Goal: Transaction & Acquisition: Purchase product/service

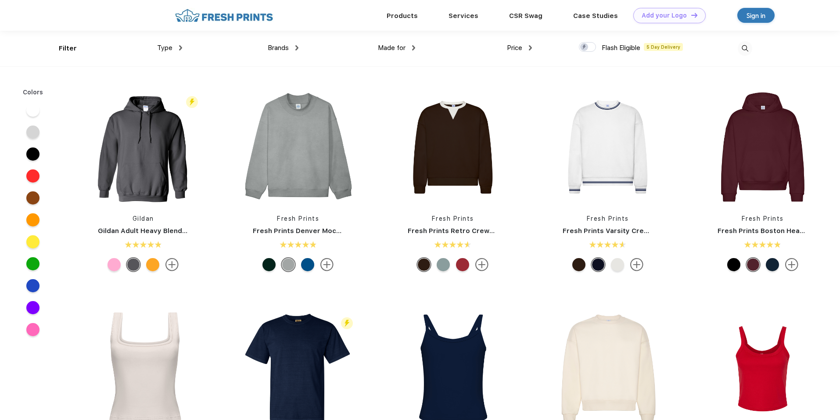
click at [181, 42] on div "Type Shirts Sweaters Bottoms Accessories Hats Tanks Jackets Jerseys Polos" at bounding box center [123, 49] width 117 height 36
click at [168, 48] on span "Type" at bounding box center [164, 48] width 15 height 8
click at [174, 45] on div "Type" at bounding box center [169, 48] width 25 height 10
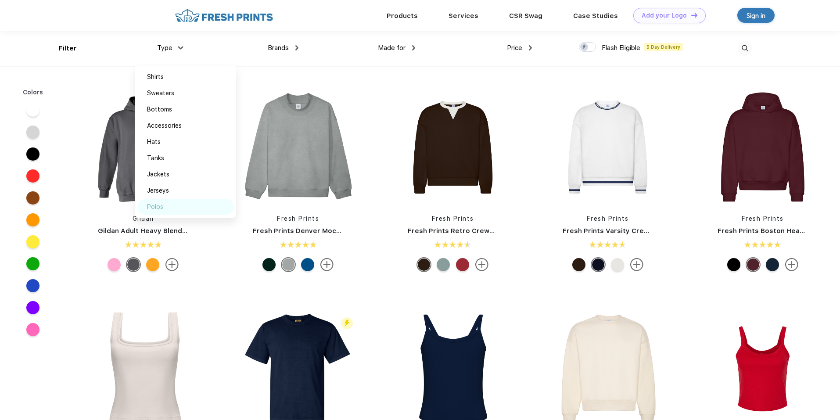
click at [158, 211] on div "Polos" at bounding box center [155, 206] width 16 height 9
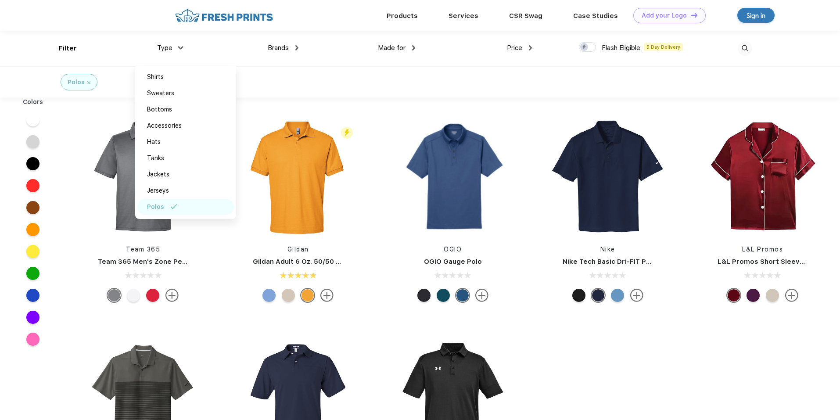
click at [185, 47] on div "Brands Most Popular Brands Moleskine Hydroflask Marine Layer S'well Vineyard Vi…" at bounding box center [240, 49] width 117 height 36
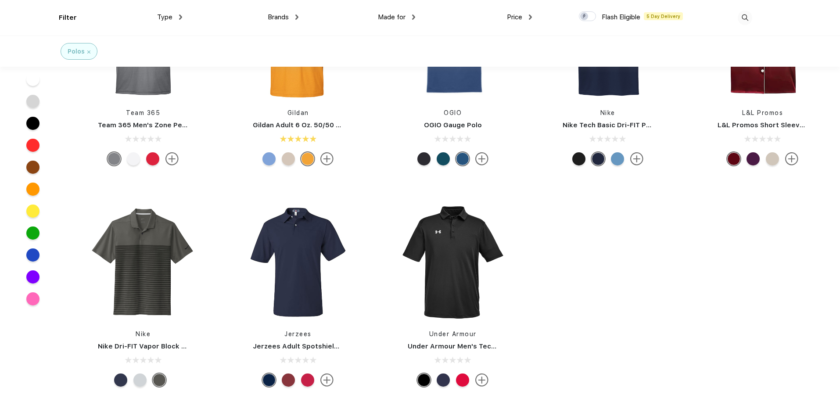
scroll to position [176, 0]
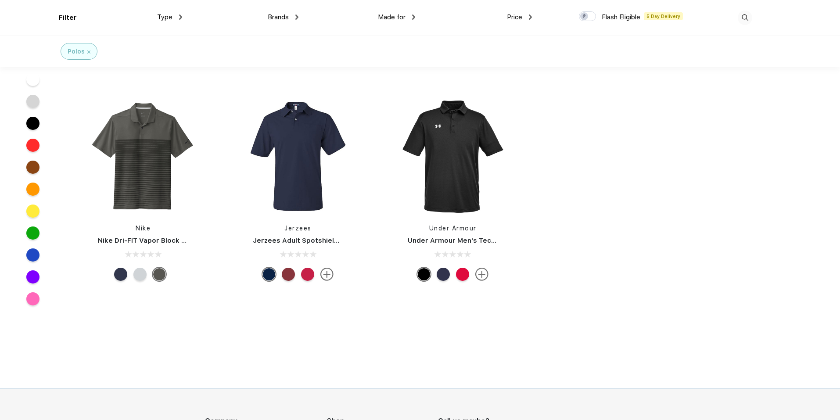
click at [120, 273] on div at bounding box center [120, 274] width 13 height 13
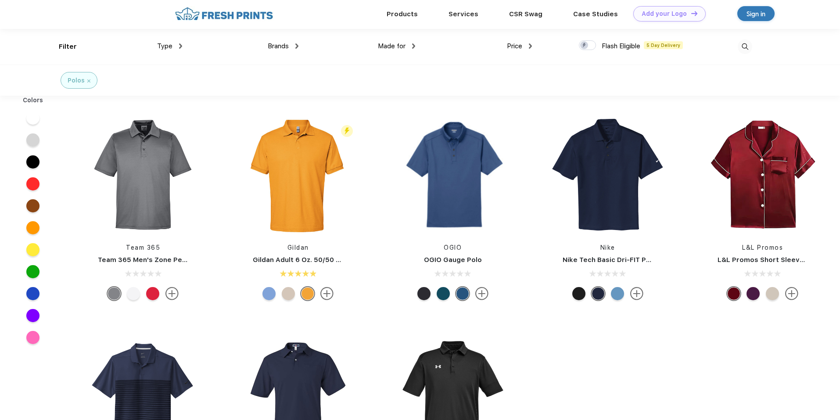
scroll to position [0, 0]
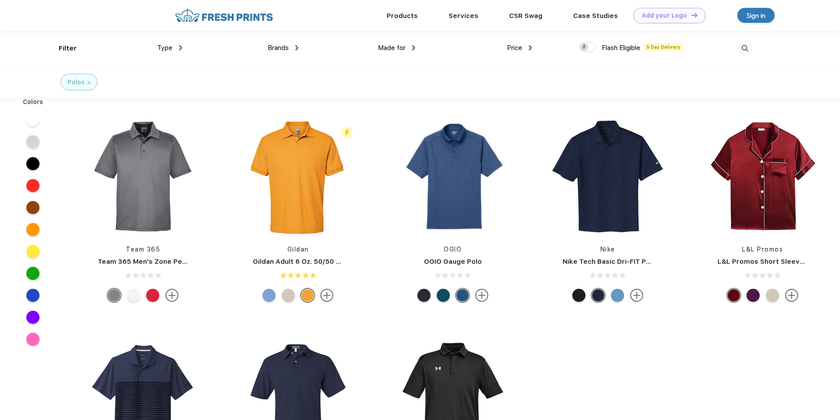
click at [600, 261] on link "Nike Tech Basic Dri-FIT Polo" at bounding box center [610, 262] width 94 height 8
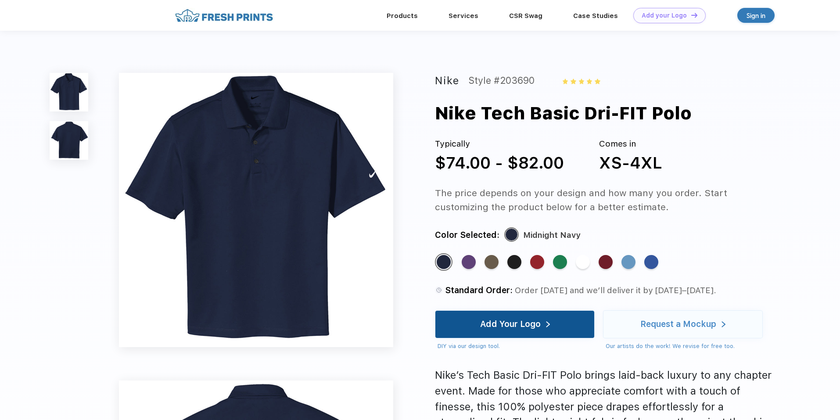
click at [569, 328] on div "Add Your Logo" at bounding box center [515, 324] width 160 height 28
click at [556, 327] on div "Add Your Logo" at bounding box center [515, 324] width 160 height 28
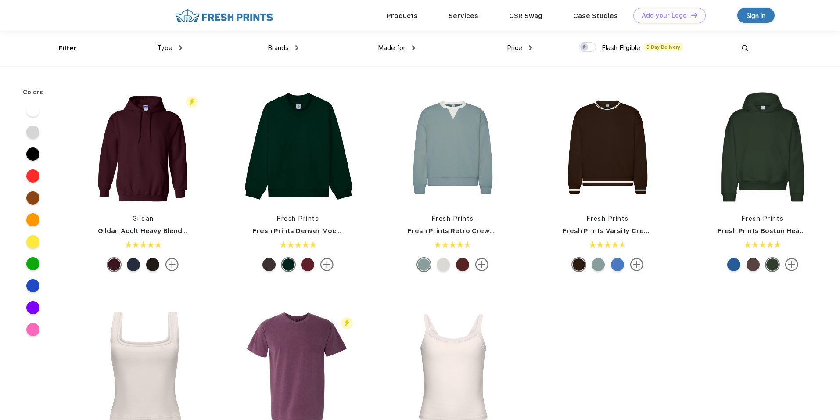
click at [162, 43] on div "Type" at bounding box center [169, 48] width 25 height 10
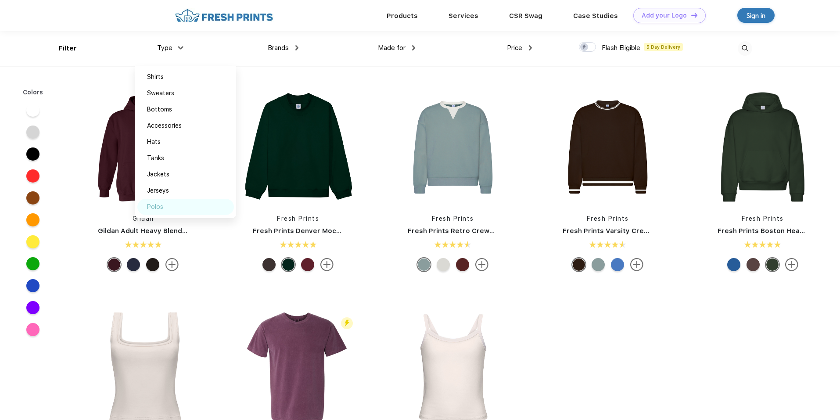
click at [180, 202] on div "Polos" at bounding box center [185, 207] width 97 height 16
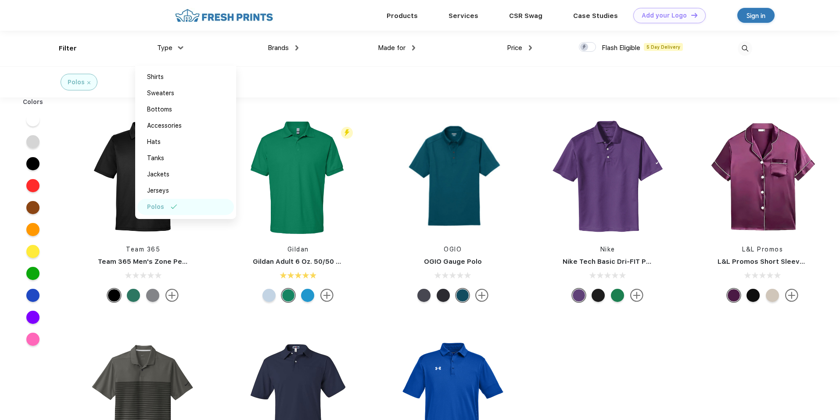
click at [183, 45] on div "Brands Most Popular Brands Moleskine Hydroflask Marine Layer S'well Vineyard Vi…" at bounding box center [240, 49] width 117 height 36
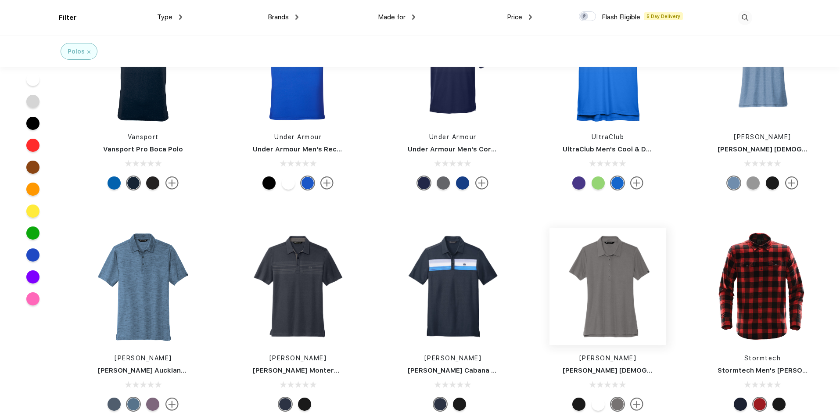
scroll to position [2502, 0]
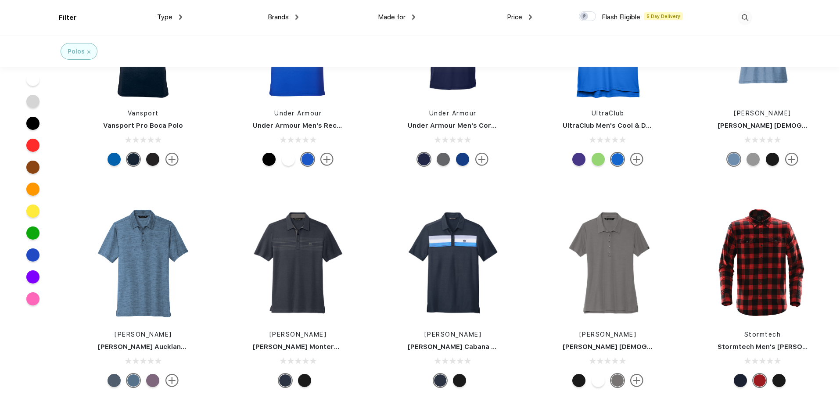
click at [165, 345] on link "Travis Mathew Auckland Slub Polo" at bounding box center [158, 347] width 120 height 8
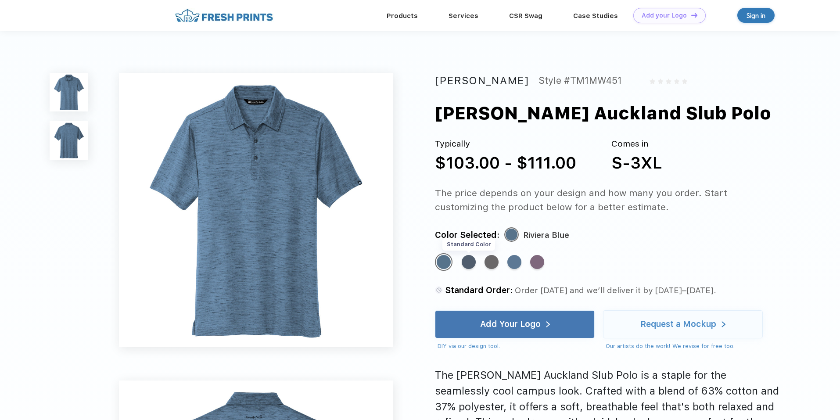
click at [474, 263] on div "Standard Color" at bounding box center [469, 262] width 14 height 14
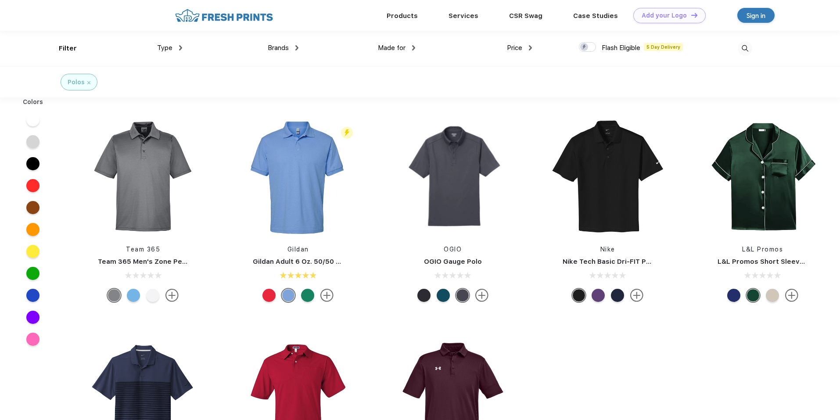
scroll to position [0, 0]
click at [31, 295] on div at bounding box center [32, 294] width 13 height 13
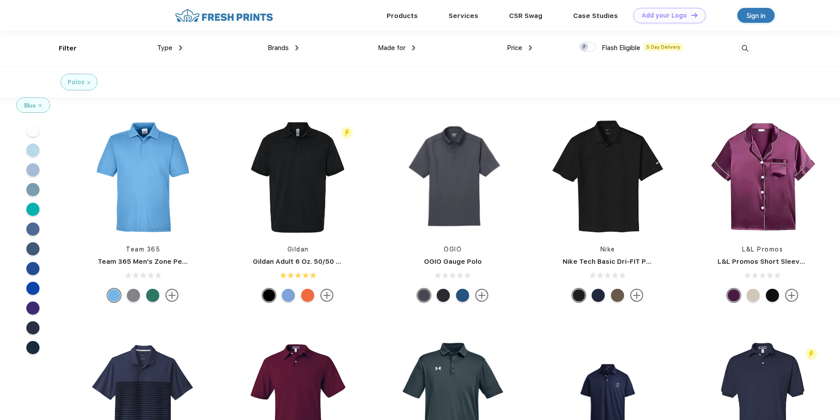
click at [33, 269] on div at bounding box center [32, 268] width 13 height 13
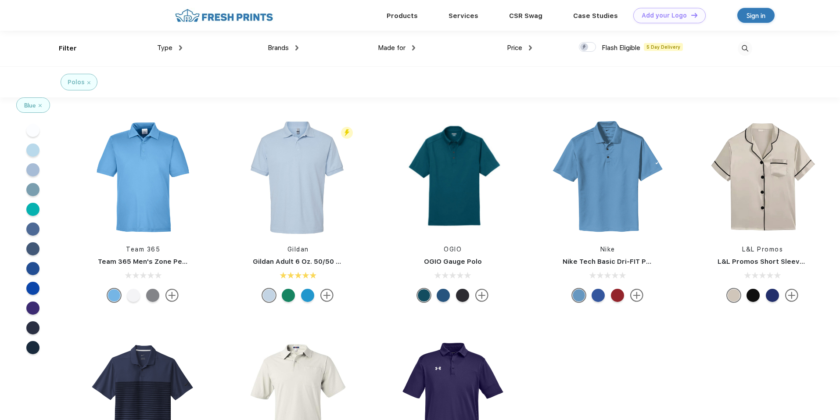
click at [42, 104] on div "Blue" at bounding box center [33, 105] width 33 height 14
click at [40, 106] on img at bounding box center [40, 105] width 3 height 3
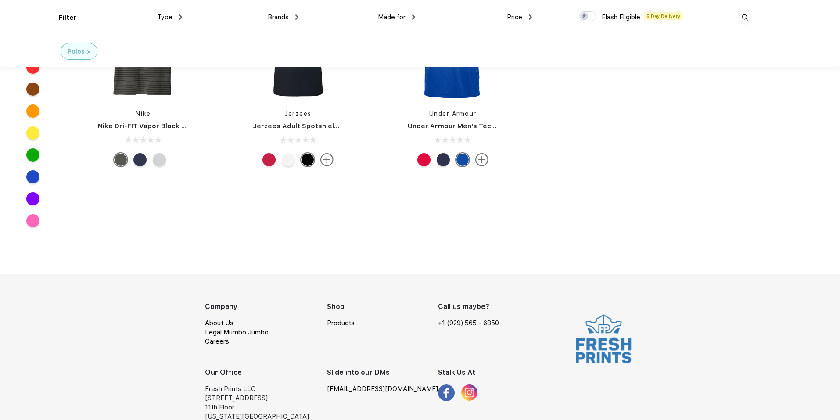
scroll to position [315, 0]
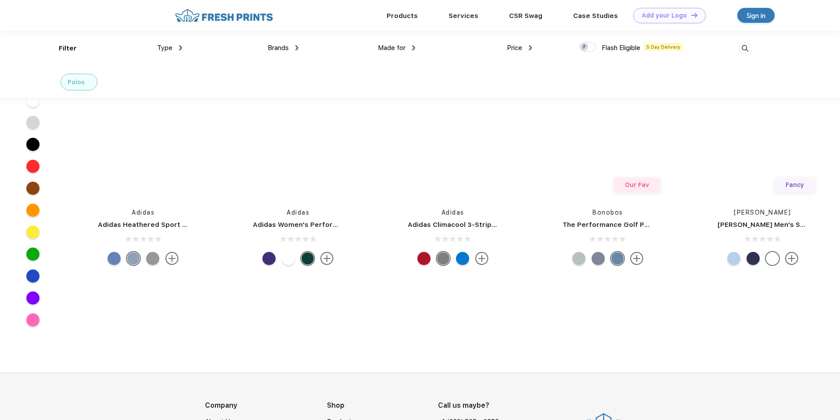
scroll to position [5239, 0]
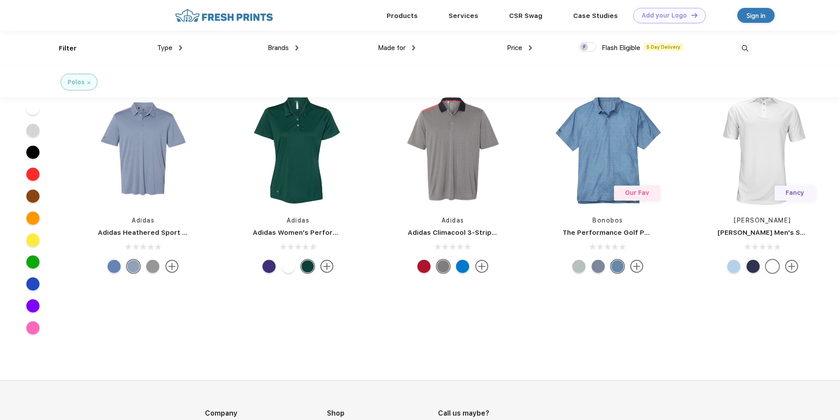
click at [775, 232] on link "Peter Millar Men's Solid Stretch Polo" at bounding box center [787, 233] width 139 height 8
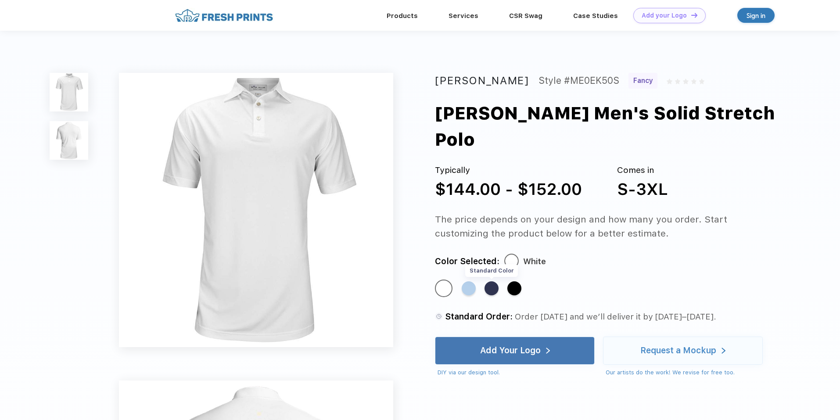
click at [495, 281] on div "Standard Color" at bounding box center [492, 288] width 14 height 14
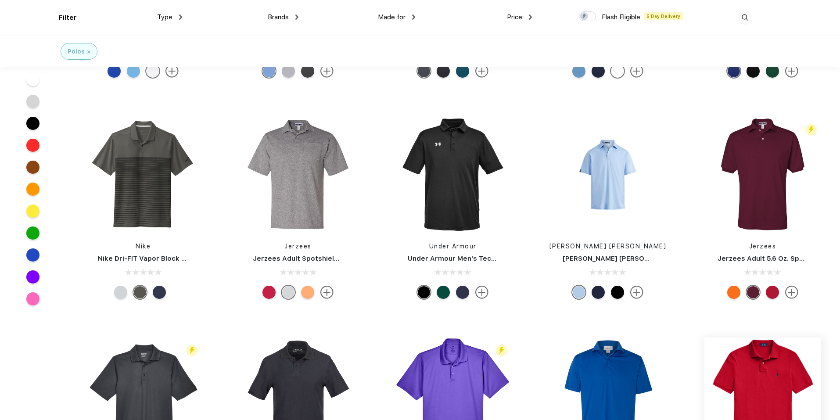
scroll to position [219, 0]
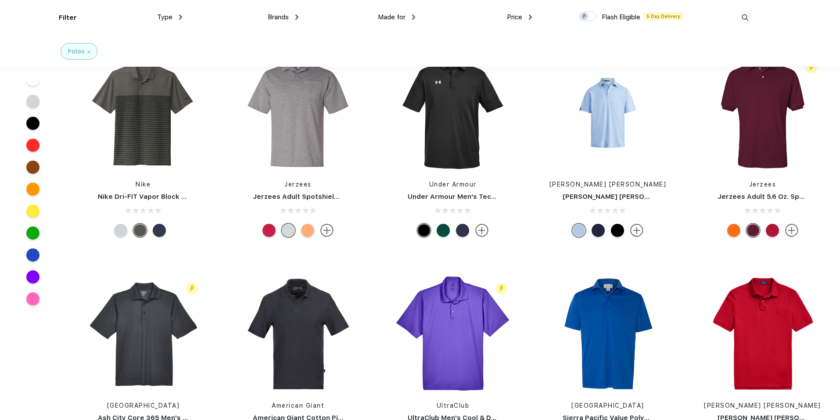
click at [600, 233] on div at bounding box center [598, 230] width 13 height 13
click at [610, 192] on div "[PERSON_NAME] [PERSON_NAME] Active Fit Golf Polo Shirt" at bounding box center [608, 197] width 130 height 10
click at [618, 194] on link "[PERSON_NAME] [PERSON_NAME] Active Fit Golf Polo Shirt" at bounding box center [661, 197] width 197 height 8
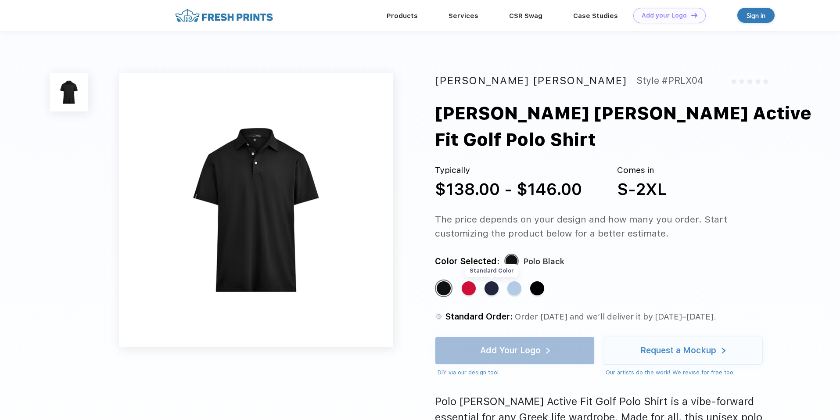
click at [490, 290] on div "Standard Color" at bounding box center [492, 288] width 14 height 14
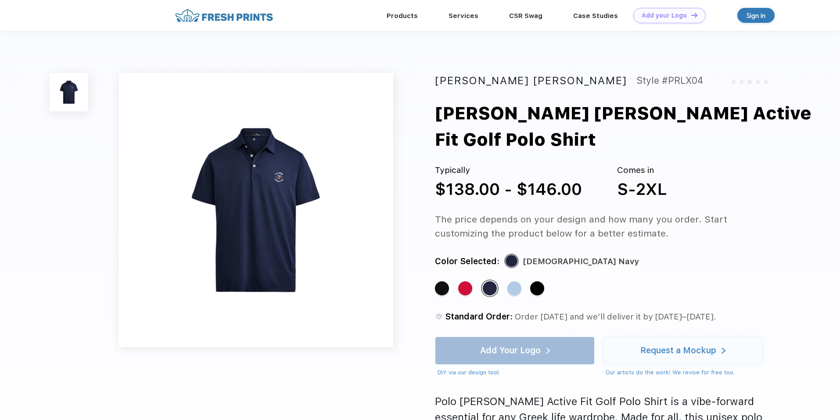
click at [282, 173] on img at bounding box center [256, 210] width 274 height 274
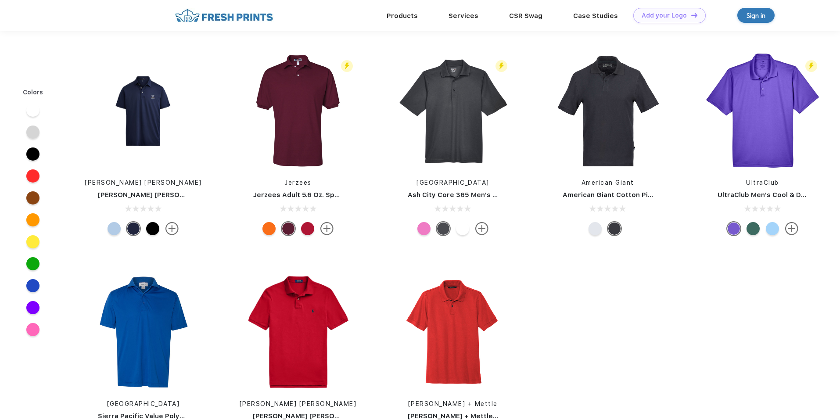
scroll to position [219, 0]
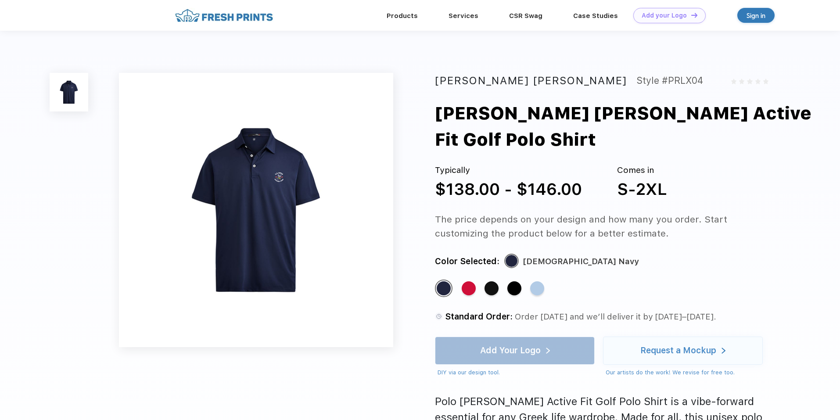
click at [280, 176] on img at bounding box center [256, 210] width 274 height 274
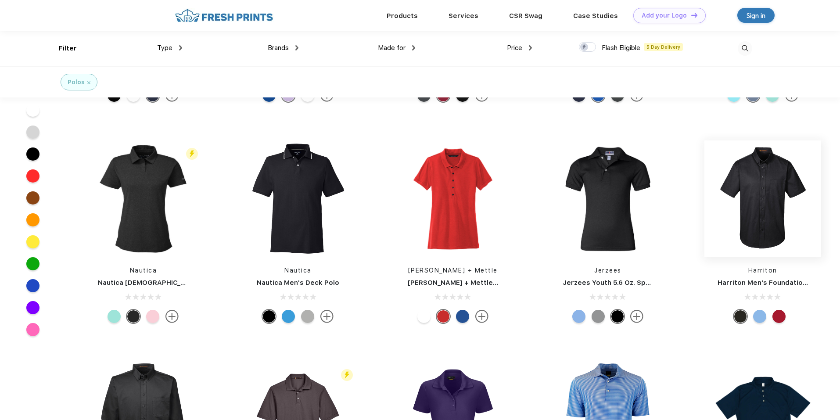
scroll to position [3600, 0]
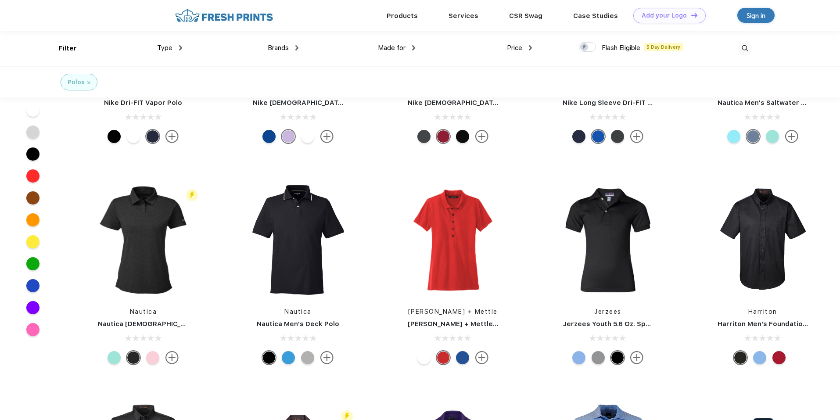
drag, startPoint x: 839, startPoint y: 288, endPoint x: 832, endPoint y: 171, distance: 117.4
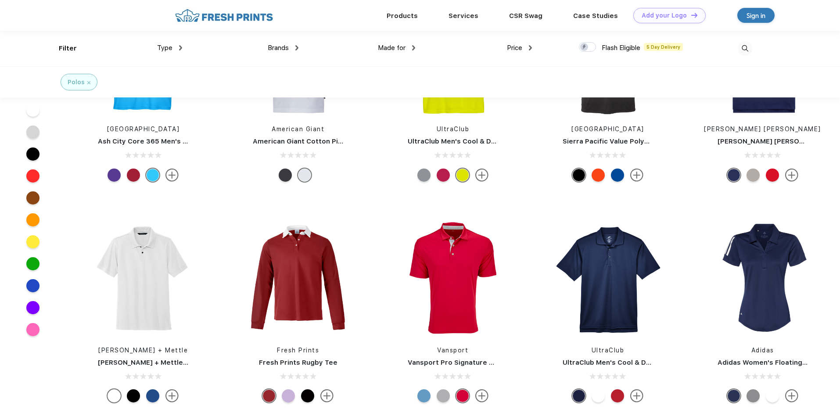
scroll to position [0, 0]
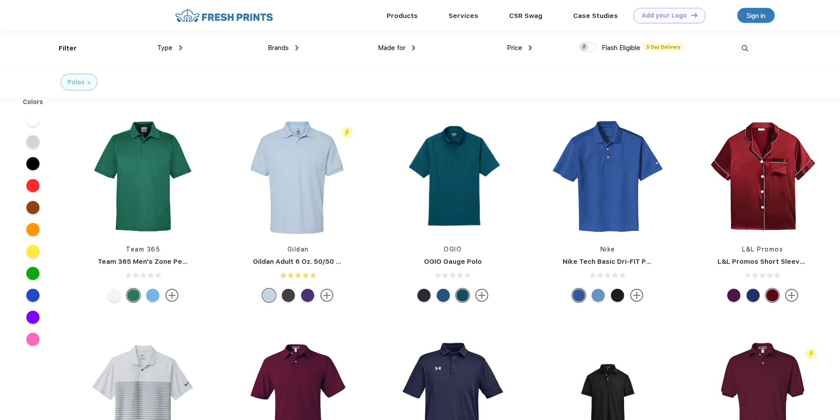
click at [65, 43] on div "Filter" at bounding box center [62, 49] width 7 height 36
click at [66, 52] on div "Type Shirts Sweaters Bottoms Accessories Hats Tanks Jackets Jerseys Polos" at bounding box center [123, 49] width 117 height 36
click at [68, 47] on div "Type Shirts Sweaters Bottoms Accessories Hats Tanks Jackets Jerseys Polos" at bounding box center [123, 49] width 117 height 36
click at [181, 45] on img at bounding box center [180, 47] width 3 height 5
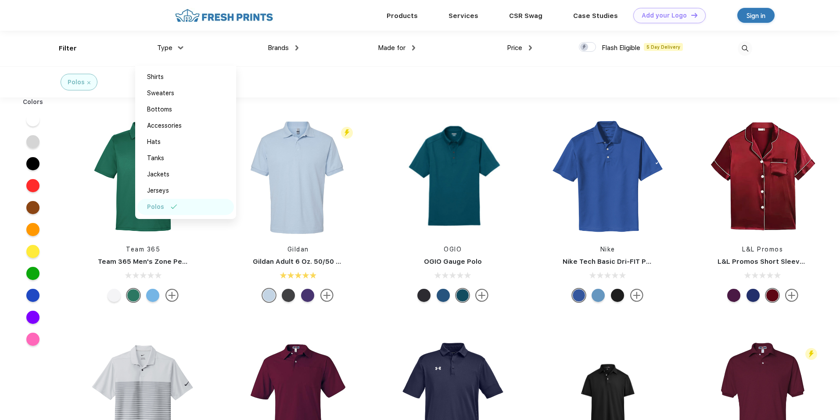
click at [180, 45] on div "Type" at bounding box center [169, 48] width 25 height 10
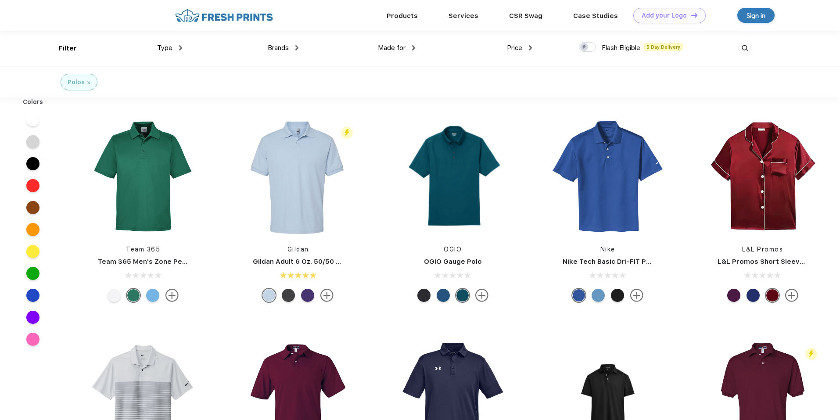
click at [278, 43] on div "Brands" at bounding box center [283, 48] width 31 height 10
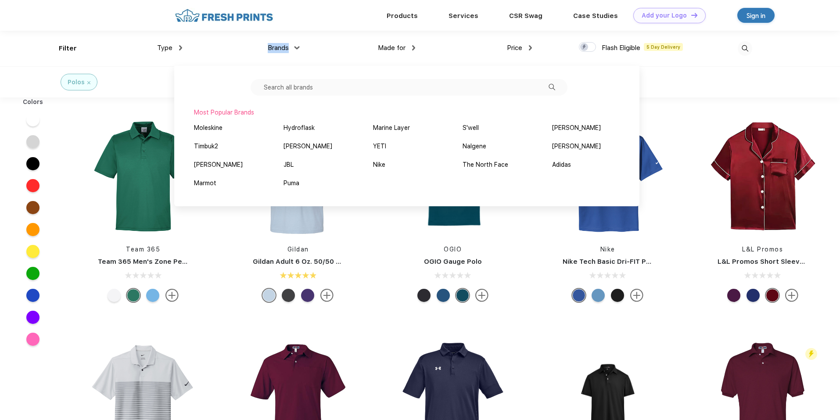
click at [278, 43] on div "Brands" at bounding box center [283, 48] width 31 height 10
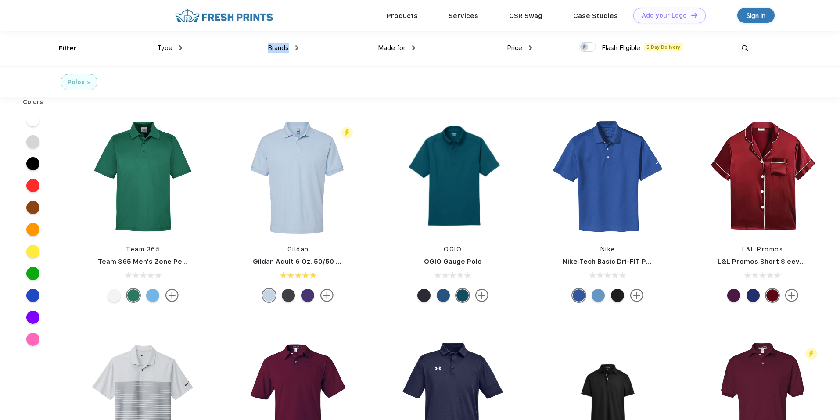
copy span "Brands"
click at [397, 46] on span "Made for" at bounding box center [392, 48] width 28 height 8
drag, startPoint x: 397, startPoint y: 46, endPoint x: 385, endPoint y: 49, distance: 12.8
click at [381, 49] on span "Made for" at bounding box center [392, 48] width 28 height 8
click at [419, 47] on div "Price $ $$ $$$" at bounding box center [473, 49] width 117 height 36
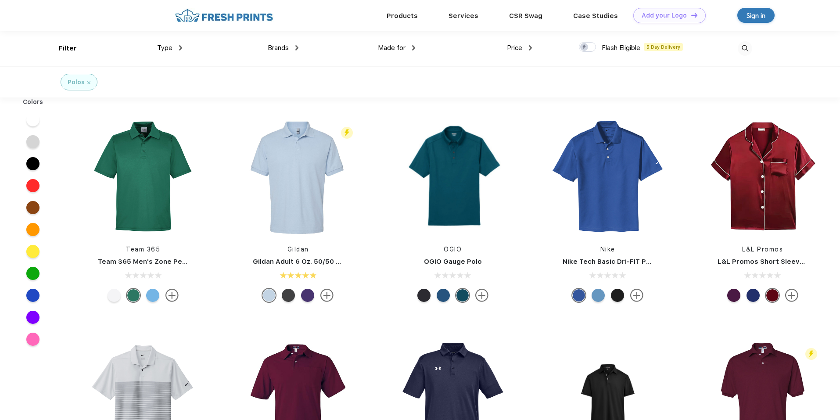
click at [415, 47] on img at bounding box center [413, 47] width 3 height 5
click at [298, 47] on img at bounding box center [296, 47] width 3 height 5
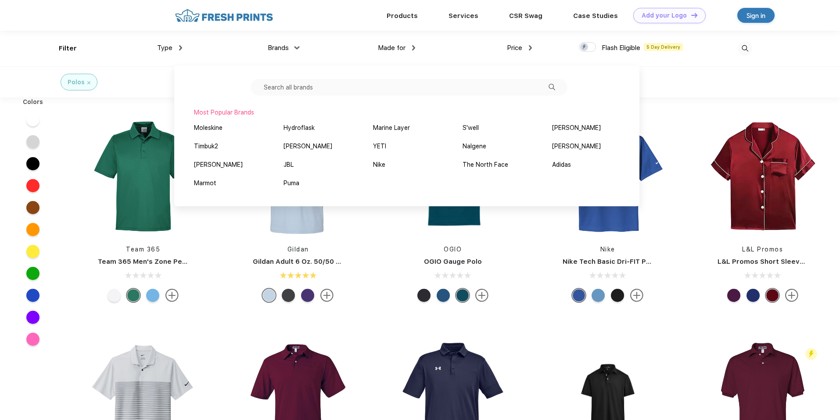
click at [685, 93] on div "Polos" at bounding box center [420, 81] width 840 height 31
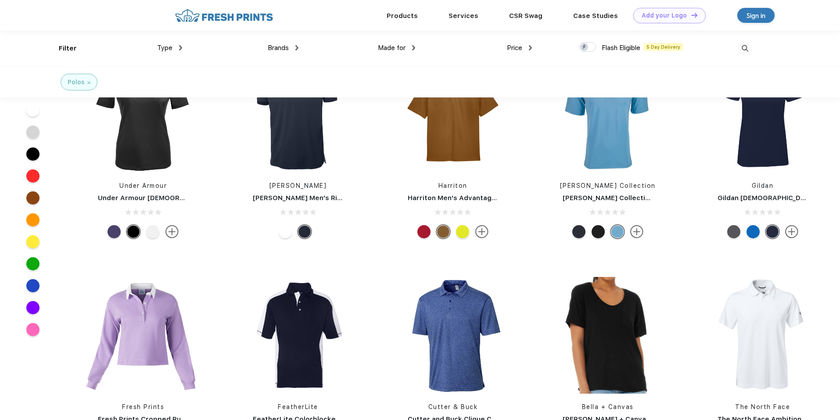
scroll to position [1056, 0]
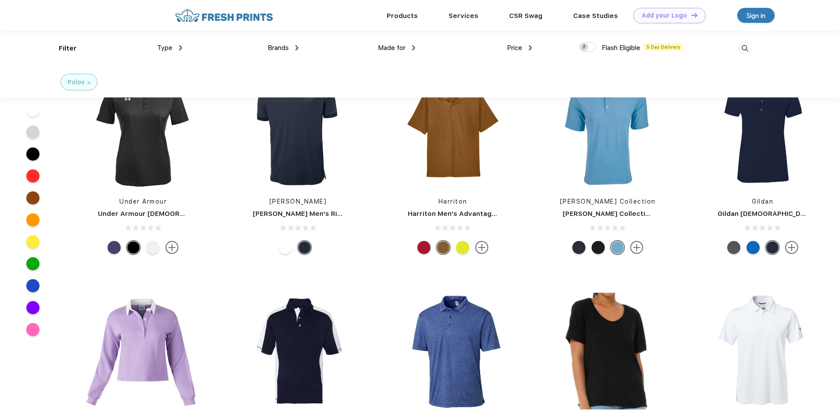
click at [413, 47] on img at bounding box center [413, 47] width 3 height 5
click at [381, 93] on div "Women" at bounding box center [379, 93] width 22 height 9
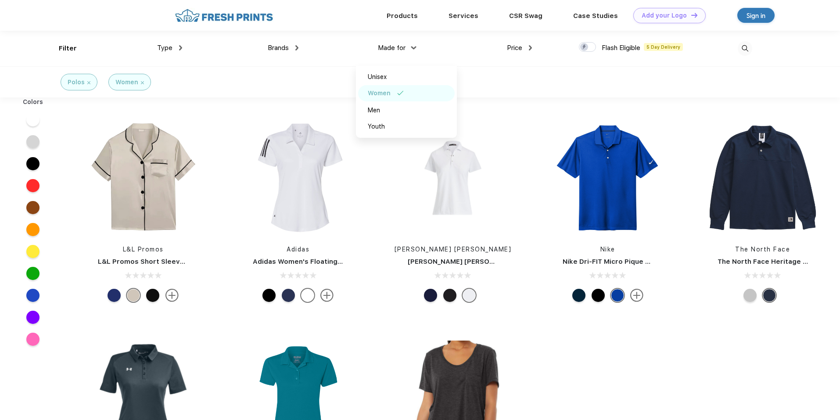
click at [384, 89] on div "Women" at bounding box center [379, 93] width 23 height 9
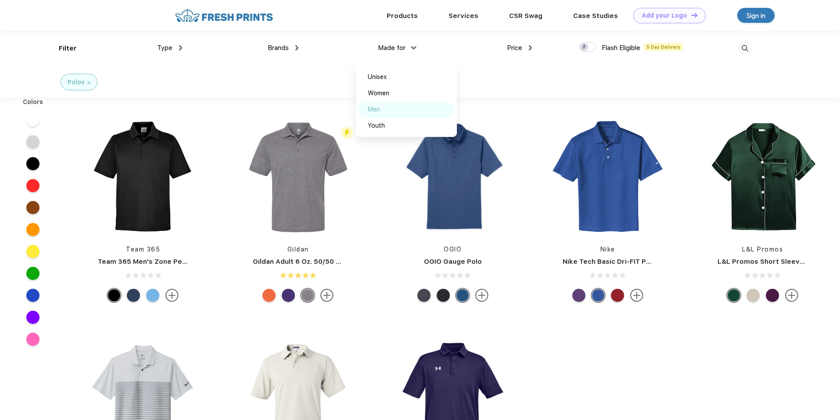
click at [381, 108] on div "Men" at bounding box center [406, 109] width 97 height 16
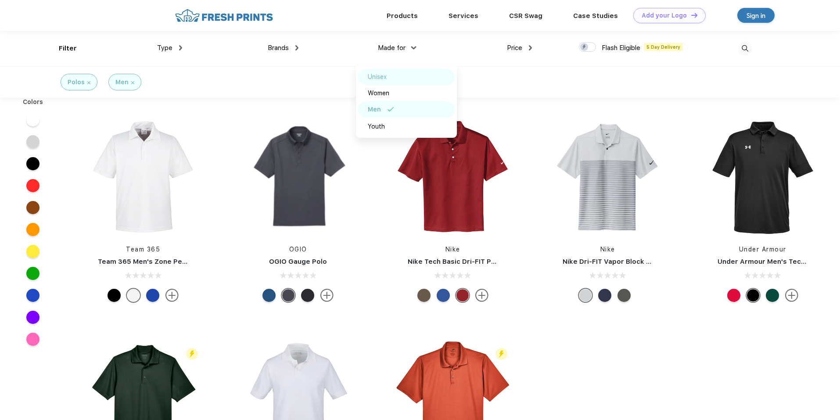
click at [383, 78] on div "Unisex" at bounding box center [377, 76] width 19 height 9
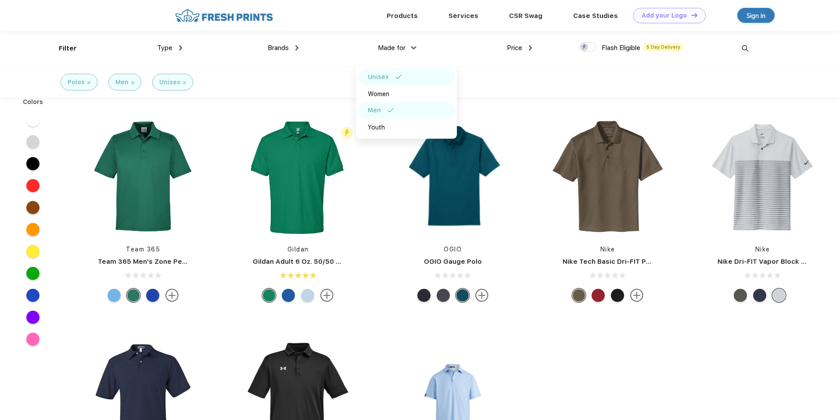
click at [413, 48] on img at bounding box center [413, 47] width 5 height 3
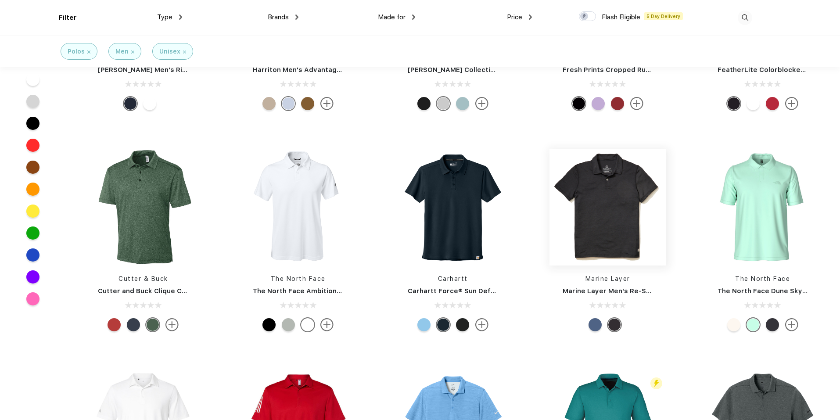
scroll to position [1053, 0]
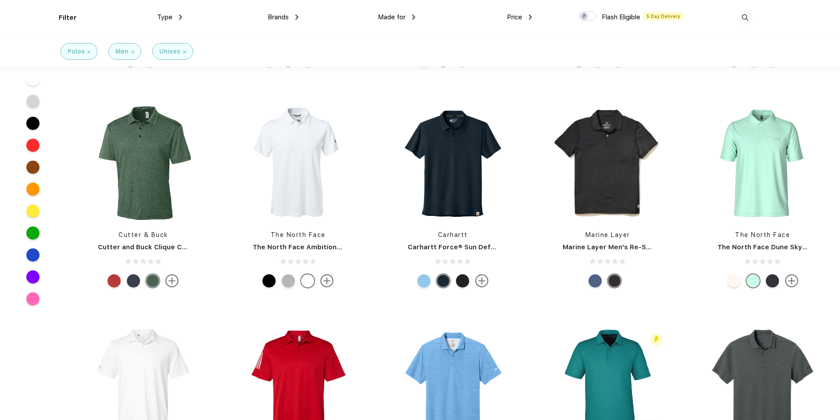
click at [132, 279] on div at bounding box center [133, 280] width 13 height 13
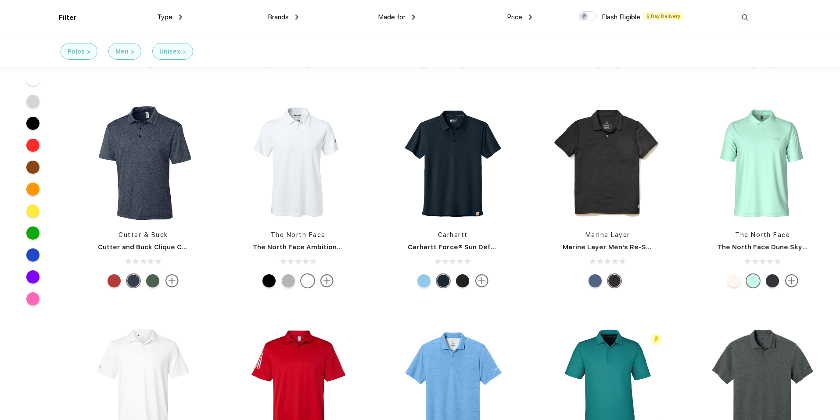
click at [133, 281] on div at bounding box center [133, 280] width 13 height 13
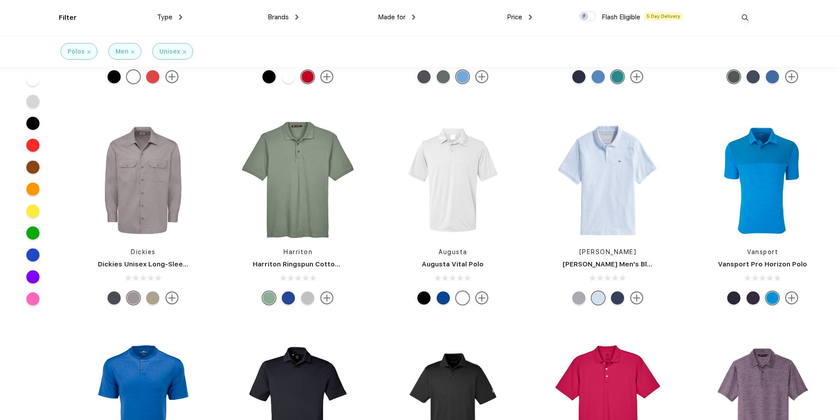
scroll to position [1492, 0]
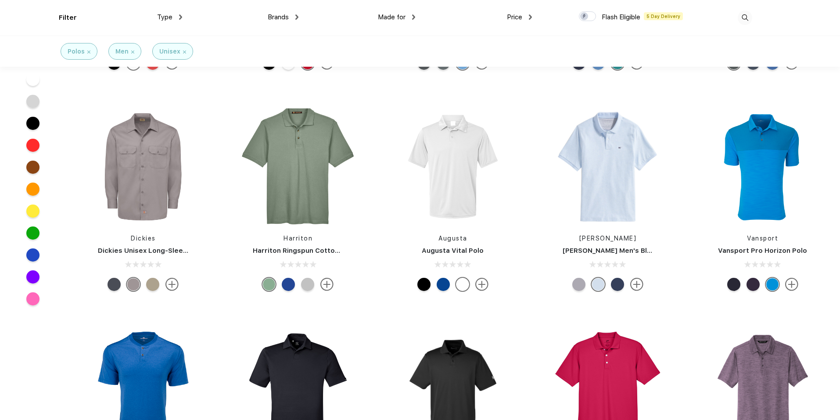
click at [286, 285] on div at bounding box center [288, 284] width 13 height 13
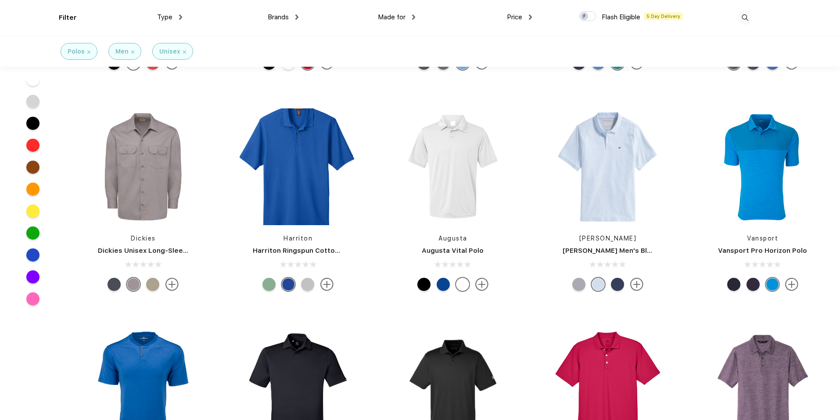
click at [310, 285] on div at bounding box center [307, 284] width 13 height 13
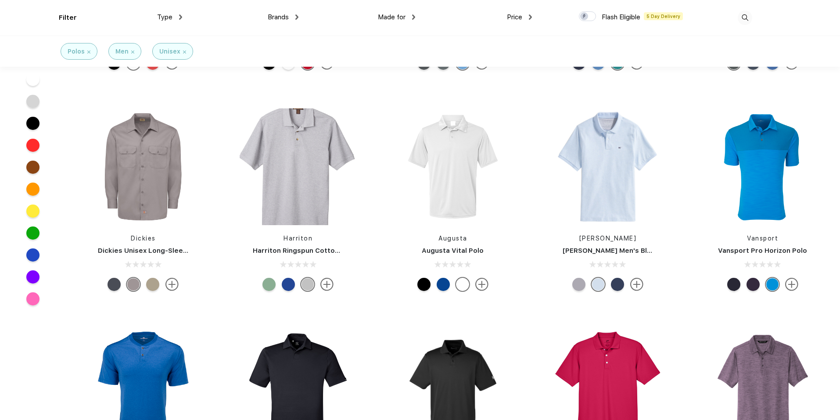
click at [288, 287] on div at bounding box center [288, 284] width 13 height 13
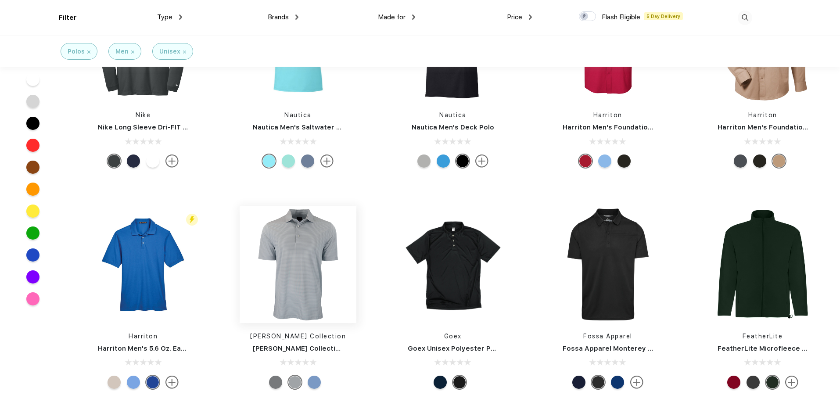
scroll to position [2765, 0]
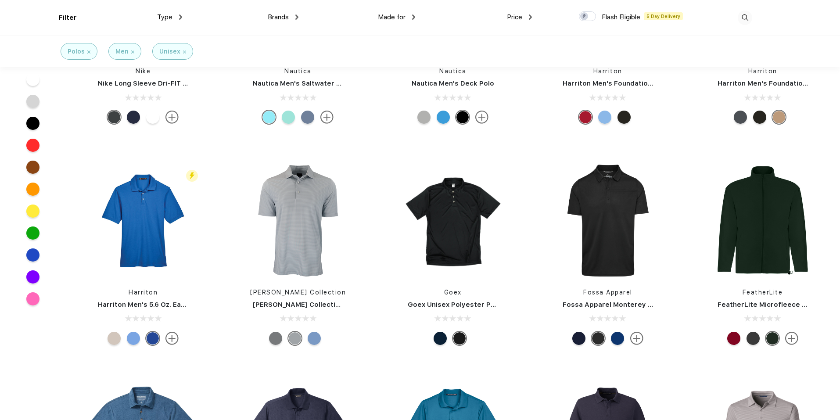
click at [578, 338] on div at bounding box center [578, 338] width 13 height 13
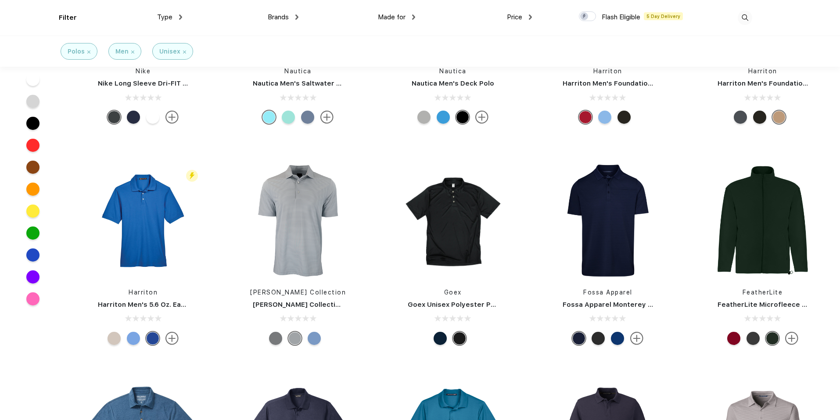
click at [313, 339] on div at bounding box center [314, 338] width 13 height 13
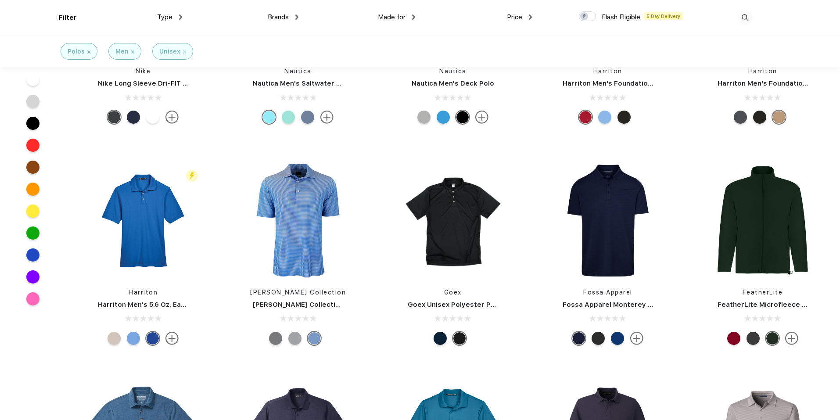
click at [265, 341] on div at bounding box center [298, 338] width 130 height 13
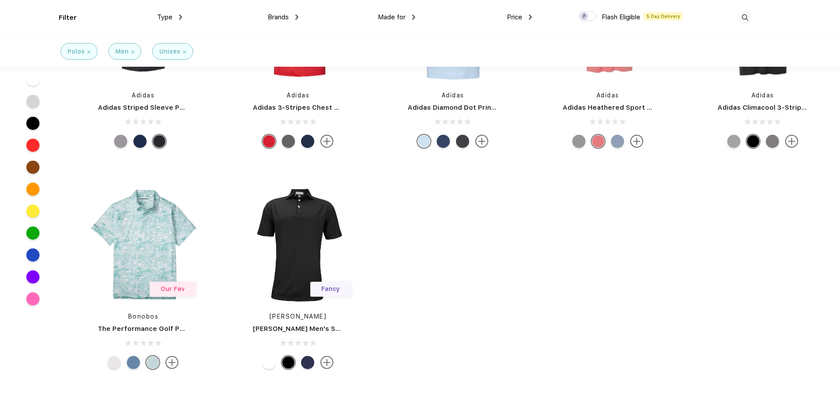
scroll to position [3862, 0]
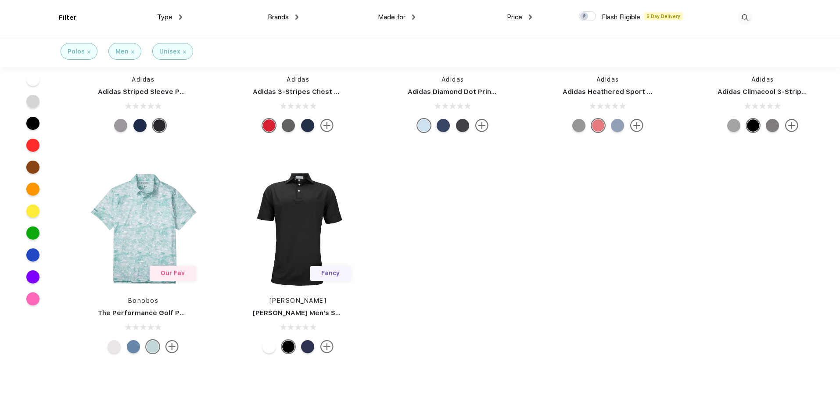
drag, startPoint x: 307, startPoint y: 304, endPoint x: 319, endPoint y: 313, distance: 15.1
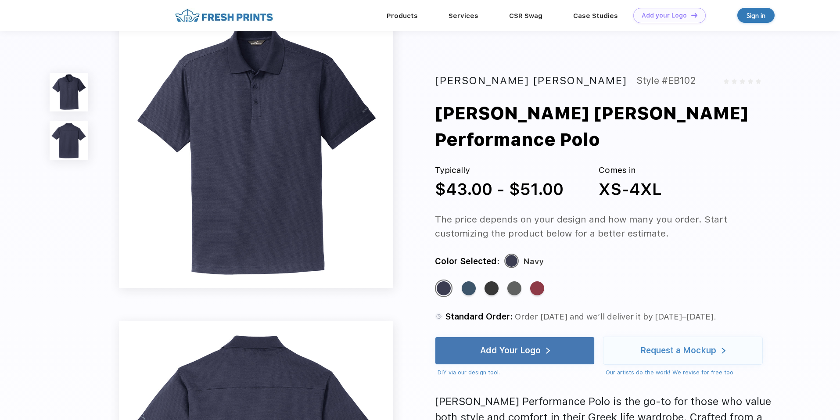
scroll to position [44, 0]
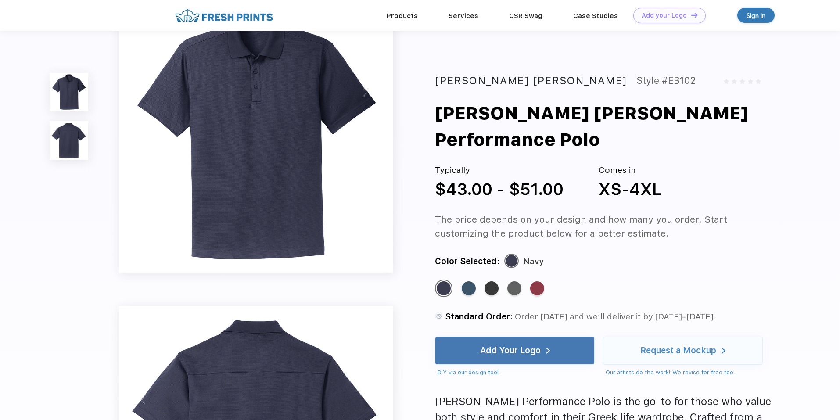
click at [247, 128] on img at bounding box center [256, 135] width 274 height 274
click at [79, 135] on img at bounding box center [69, 140] width 39 height 39
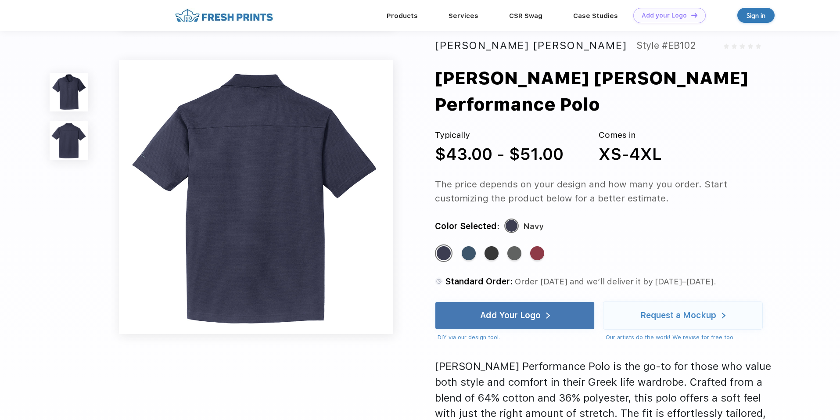
click at [70, 95] on img at bounding box center [69, 92] width 39 height 39
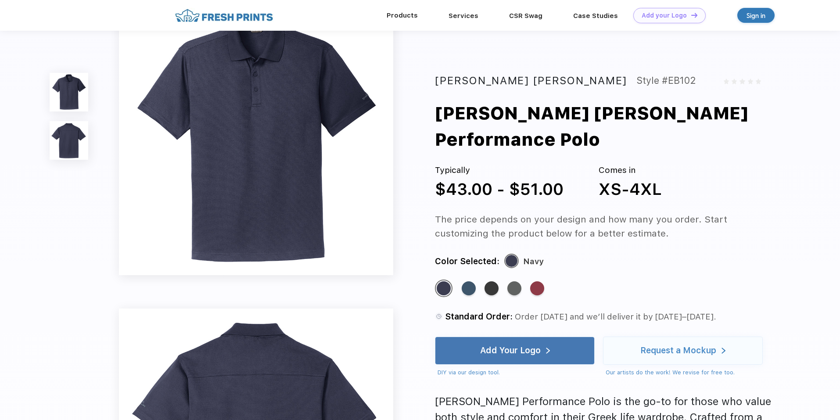
scroll to position [0, 0]
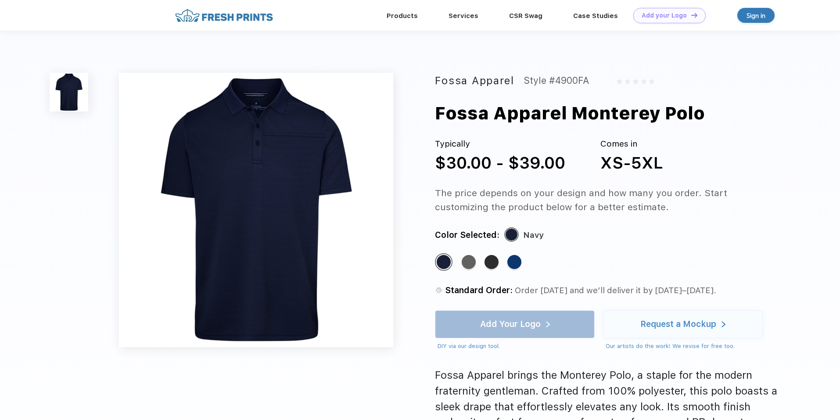
click at [256, 179] on img at bounding box center [256, 210] width 274 height 274
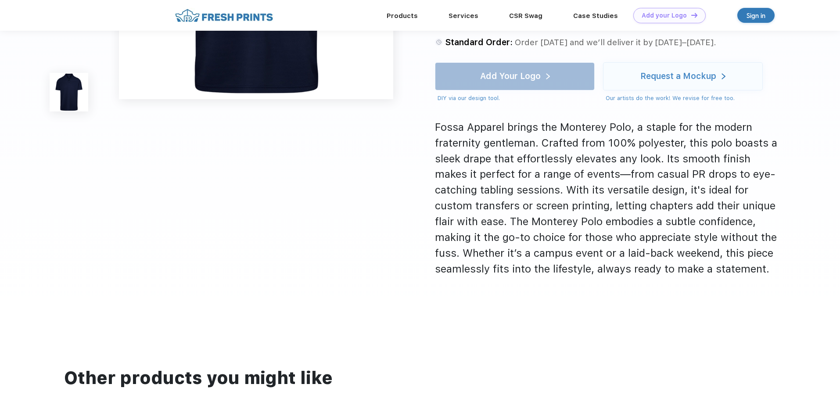
scroll to position [219, 0]
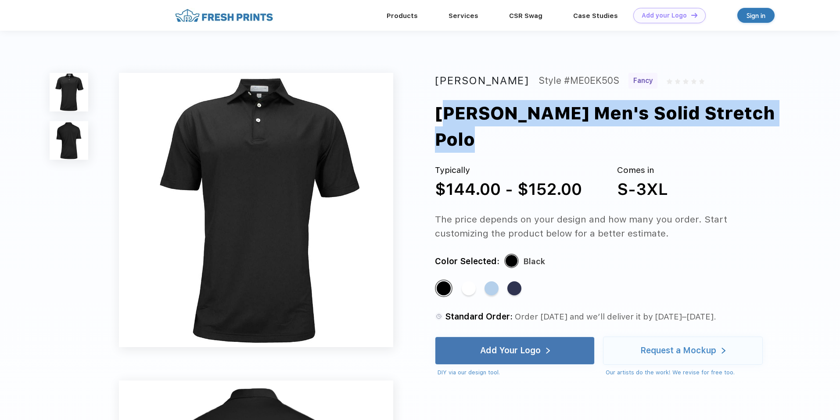
drag, startPoint x: 776, startPoint y: 118, endPoint x: 436, endPoint y: 115, distance: 339.7
click at [436, 115] on div "[PERSON_NAME] Men's Solid Stretch Polo" at bounding box center [624, 126] width 378 height 53
copy div "[PERSON_NAME] Men's Solid Stretch Polo"
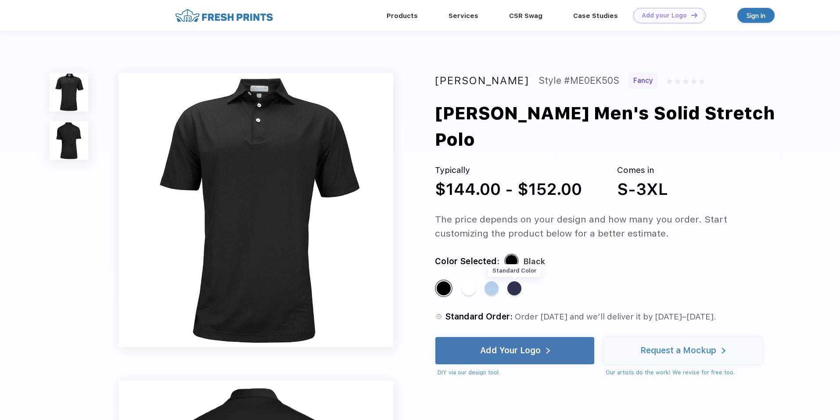
click at [516, 281] on div "Standard Color" at bounding box center [514, 288] width 14 height 14
